Goal: Information Seeking & Learning: Learn about a topic

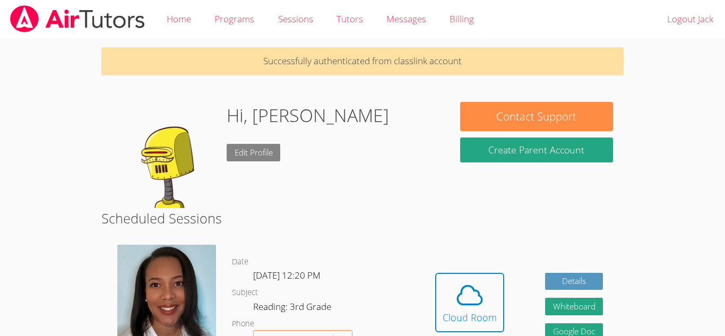
click at [260, 147] on link "Edit Profile" at bounding box center [254, 153] width 54 height 18
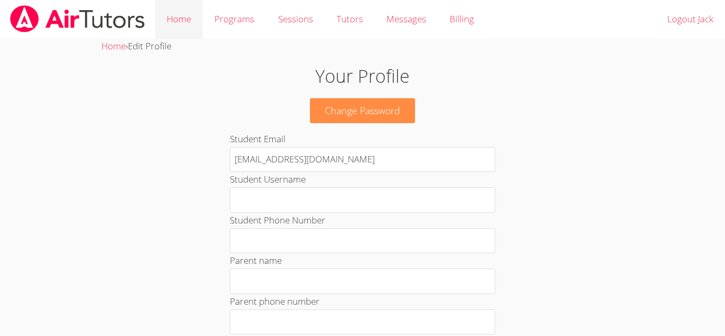
click at [187, 17] on link "Home" at bounding box center [179, 19] width 48 height 39
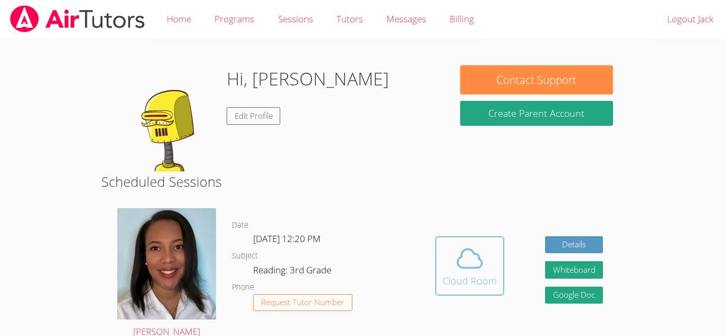
click at [489, 249] on span at bounding box center [470, 259] width 54 height 30
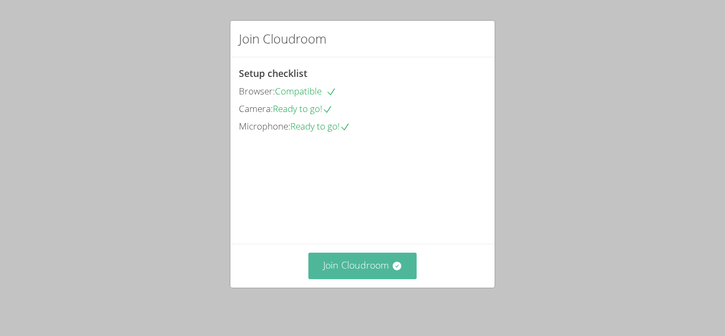
click at [367, 260] on button "Join Cloudroom" at bounding box center [363, 266] width 109 height 26
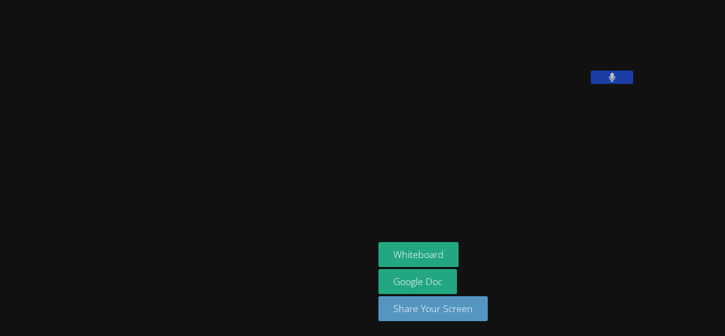
click at [591, 84] on button at bounding box center [612, 77] width 42 height 13
click at [607, 82] on icon at bounding box center [612, 77] width 11 height 9
click at [591, 84] on button at bounding box center [612, 77] width 42 height 13
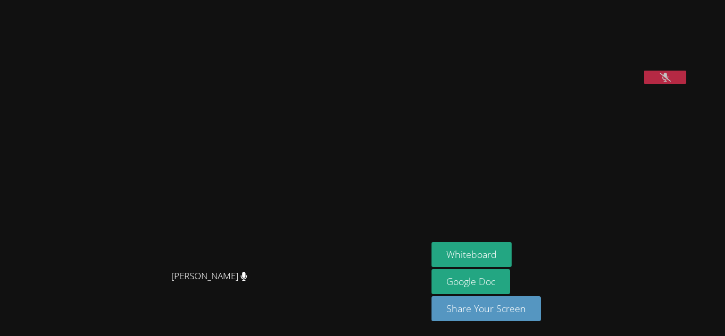
click at [671, 82] on icon at bounding box center [665, 77] width 11 height 9
click at [669, 82] on icon at bounding box center [665, 77] width 6 height 9
click at [671, 82] on icon at bounding box center [665, 77] width 11 height 9
click at [669, 82] on icon at bounding box center [665, 77] width 6 height 9
click at [687, 84] on button at bounding box center [665, 77] width 42 height 13
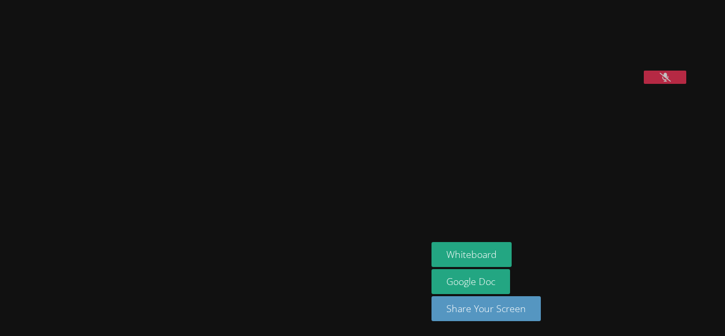
click at [142, 157] on video at bounding box center [213, 147] width 159 height 236
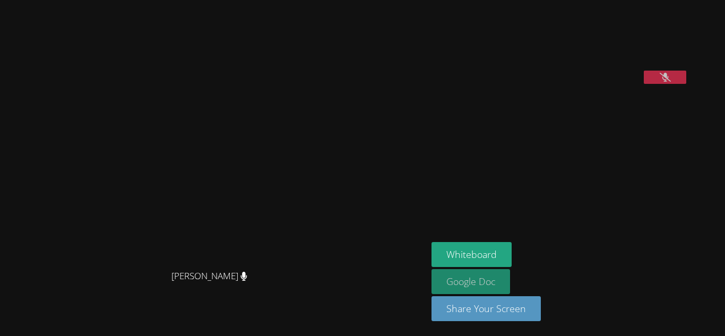
click at [487, 273] on link "Google Doc" at bounding box center [471, 281] width 79 height 25
click at [687, 84] on button at bounding box center [665, 77] width 42 height 13
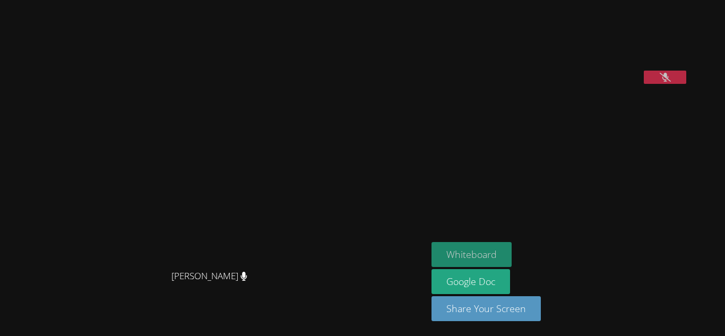
click at [512, 252] on button "Whiteboard" at bounding box center [472, 254] width 80 height 25
click at [671, 82] on icon at bounding box center [665, 77] width 11 height 9
click at [685, 84] on button at bounding box center [665, 77] width 42 height 13
click at [687, 84] on button at bounding box center [665, 77] width 42 height 13
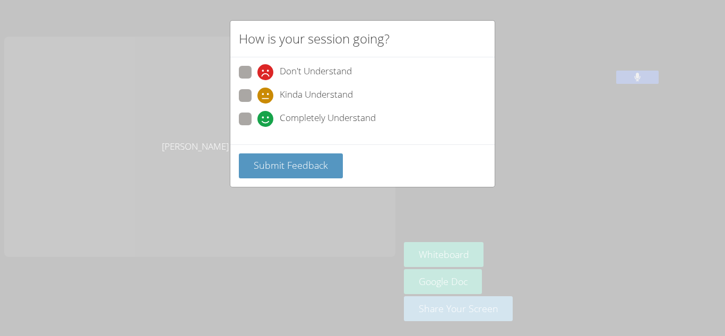
click at [238, 121] on div "Don't Understand Kinda Understand Completely Understand" at bounding box center [362, 100] width 264 height 87
click at [258, 127] on span at bounding box center [258, 127] width 0 height 0
click at [258, 119] on input "Completely Understand" at bounding box center [262, 117] width 9 height 9
radio input "true"
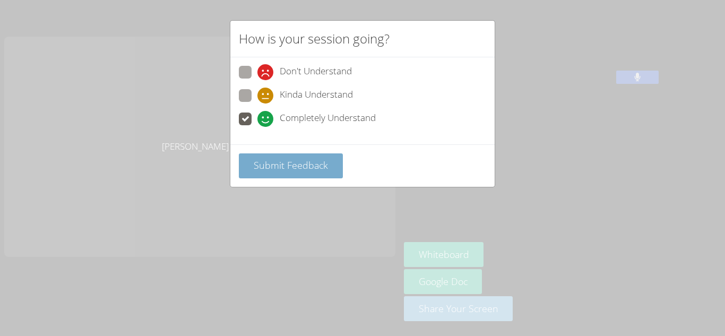
click at [318, 166] on span "Submit Feedback" at bounding box center [291, 165] width 74 height 13
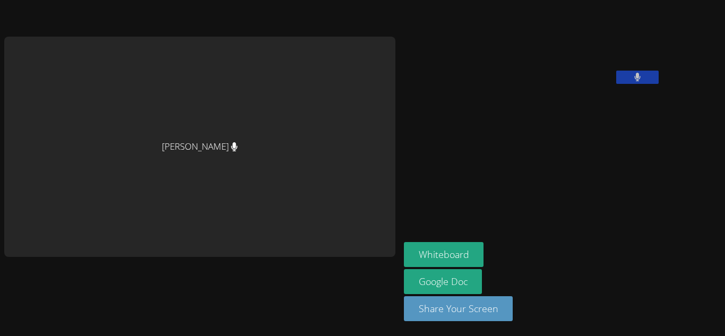
click at [616, 84] on button at bounding box center [637, 77] width 42 height 13
